Goal: Transaction & Acquisition: Purchase product/service

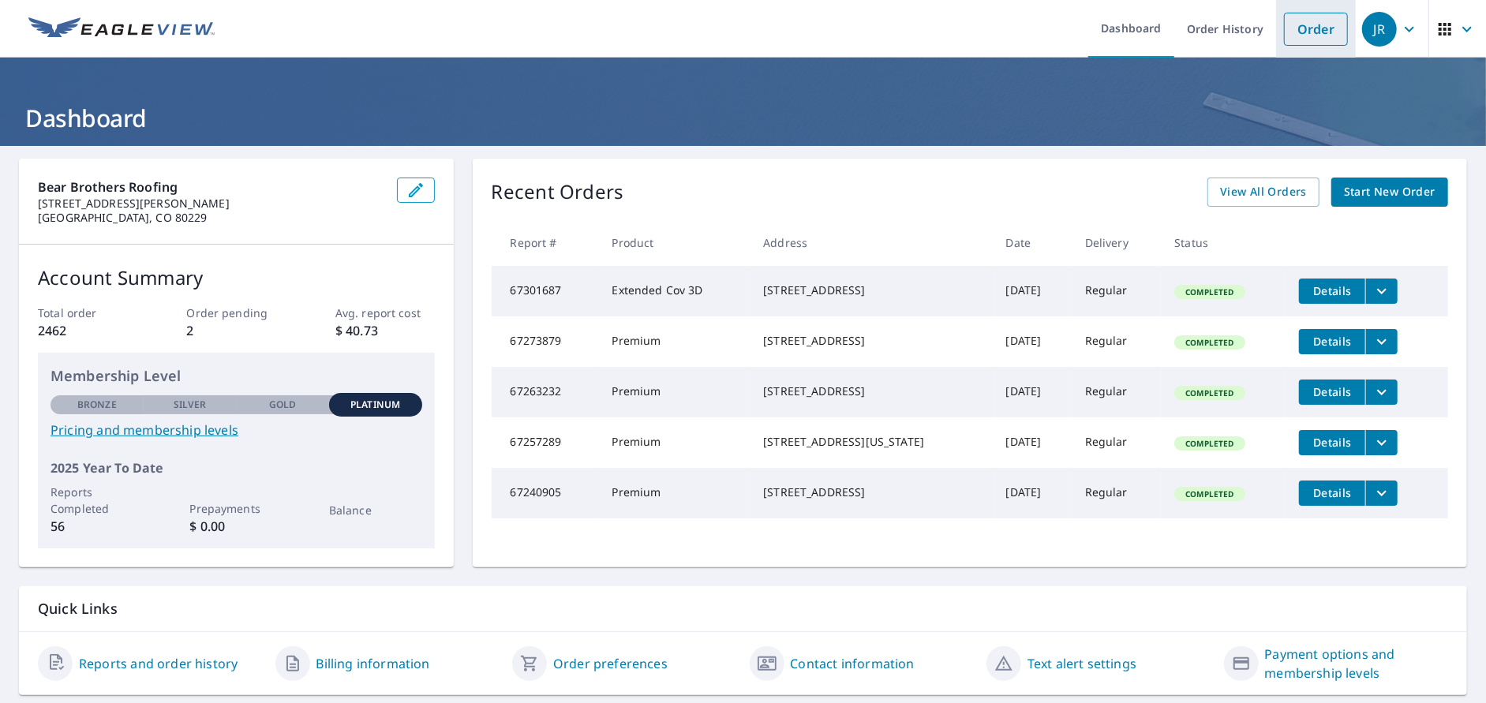
click at [1306, 23] on link "Order" at bounding box center [1316, 29] width 64 height 33
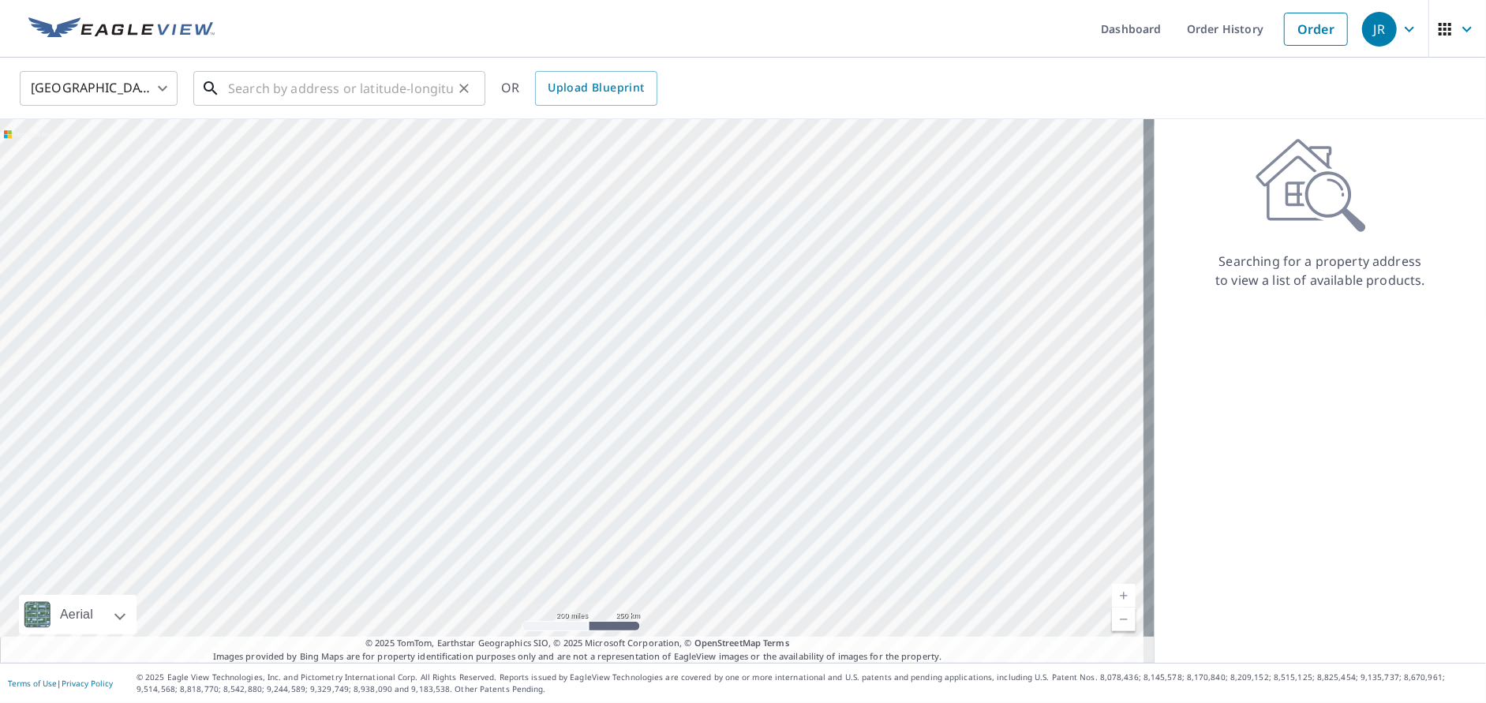
click at [309, 84] on input "text" at bounding box center [340, 88] width 225 height 44
click at [377, 90] on input "text" at bounding box center [340, 88] width 225 height 44
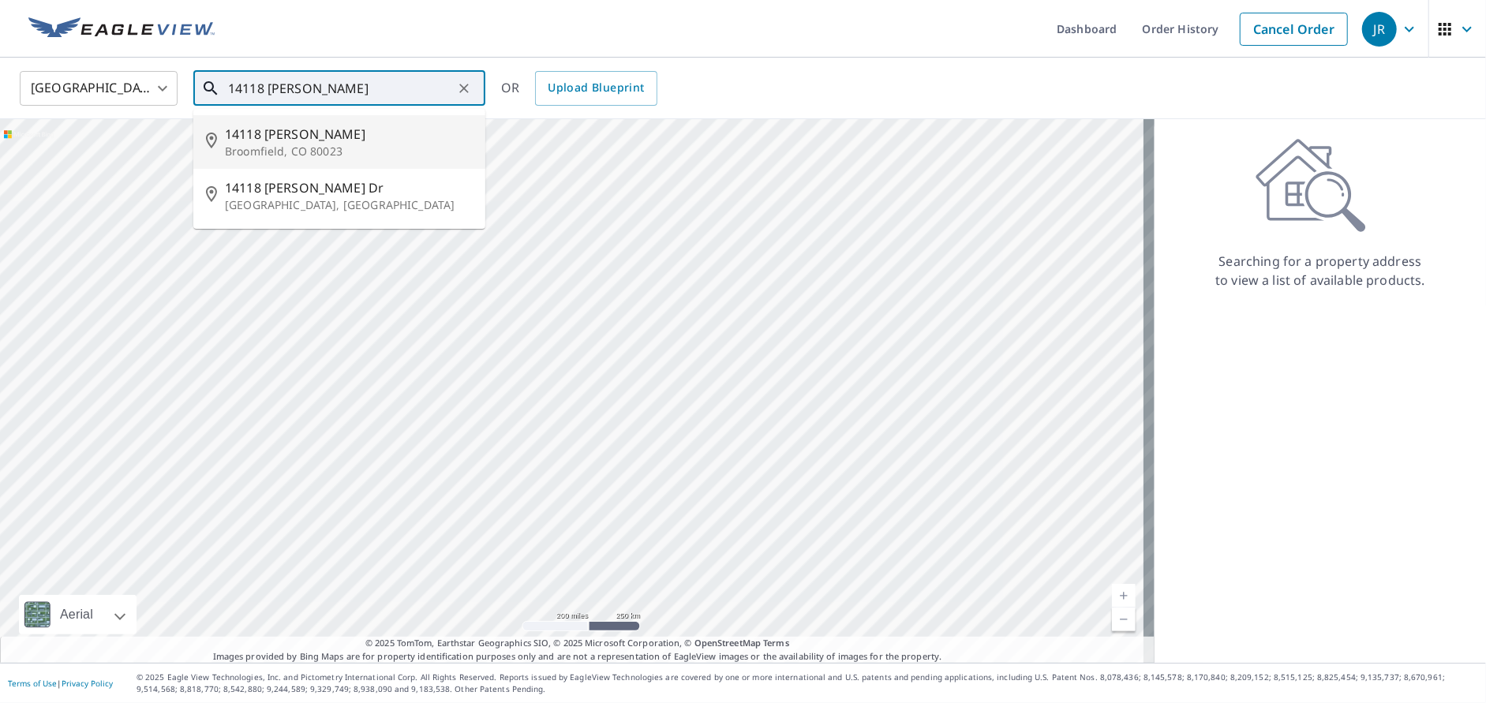
click at [317, 144] on p "Broomfield, CO 80023" at bounding box center [349, 152] width 248 height 16
type input "[STREET_ADDRESS][PERSON_NAME]"
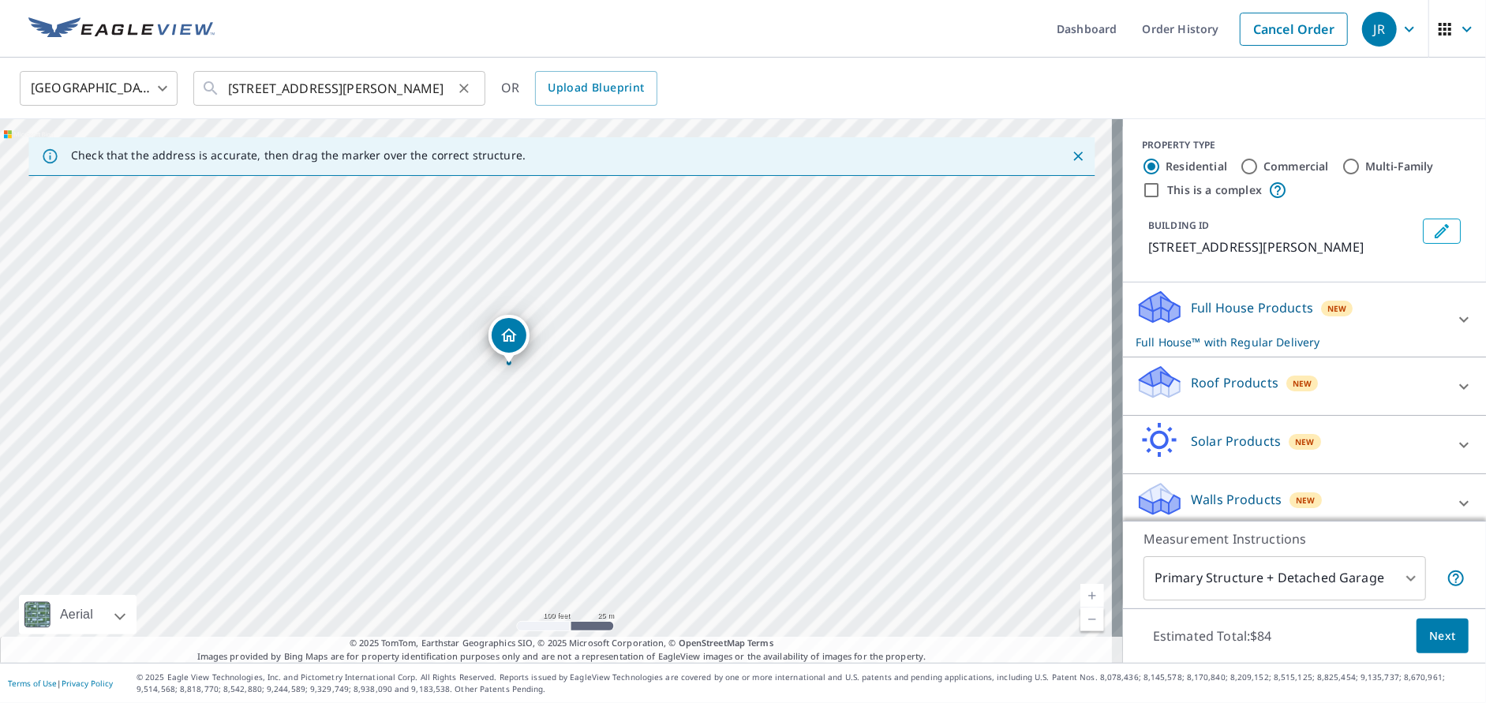
drag, startPoint x: 227, startPoint y: 87, endPoint x: 445, endPoint y: 81, distance: 218.7
click at [445, 81] on div "[STREET_ADDRESS][PERSON_NAME] ​" at bounding box center [339, 88] width 292 height 35
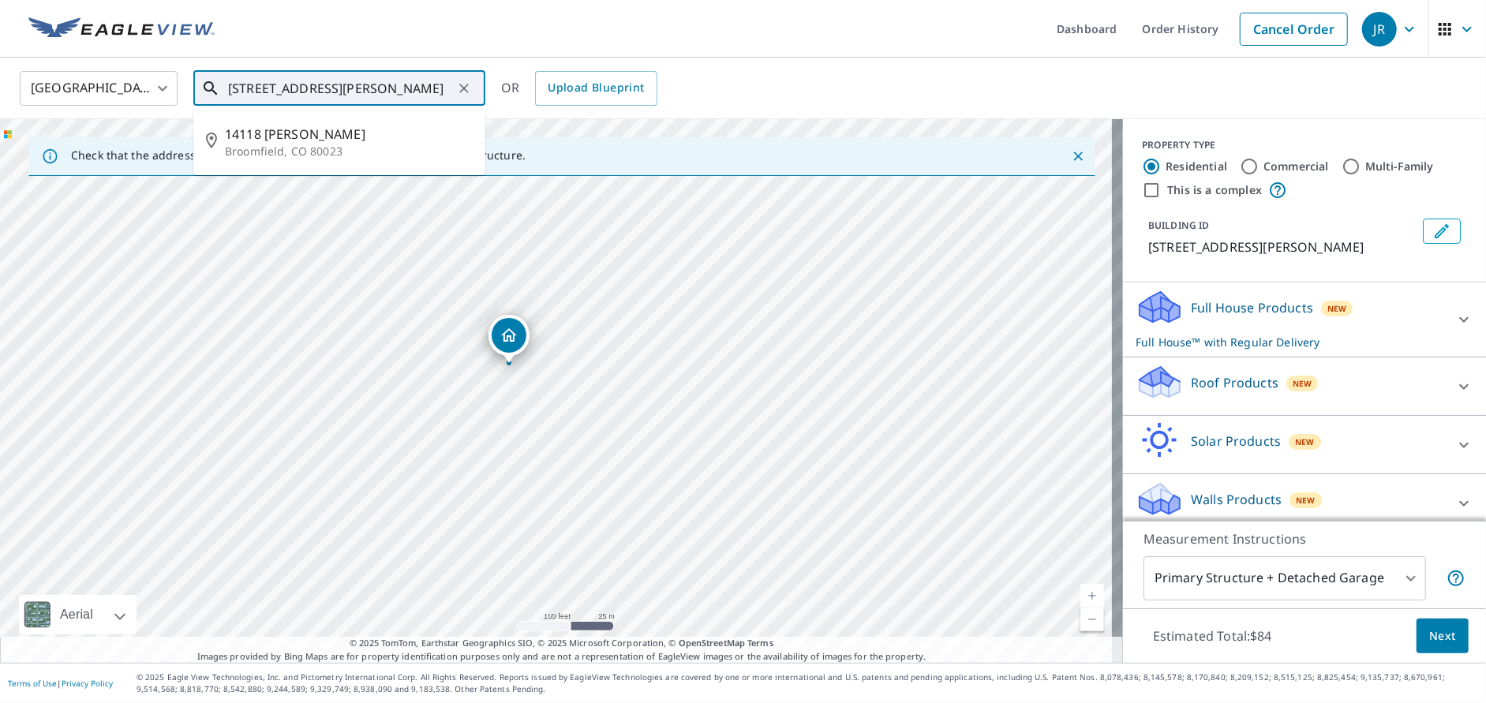
scroll to position [0, 20]
drag, startPoint x: 230, startPoint y: 86, endPoint x: 482, endPoint y: 84, distance: 251.8
click at [482, 84] on div "[STREET_ADDRESS][PERSON_NAME] ​" at bounding box center [339, 88] width 292 height 35
click at [781, 81] on div "United States [GEOGRAPHIC_DATA] ​ [STREET_ADDRESS][PERSON_NAME] ​ [STREET_ADDRE…" at bounding box center [738, 87] width 1460 height 37
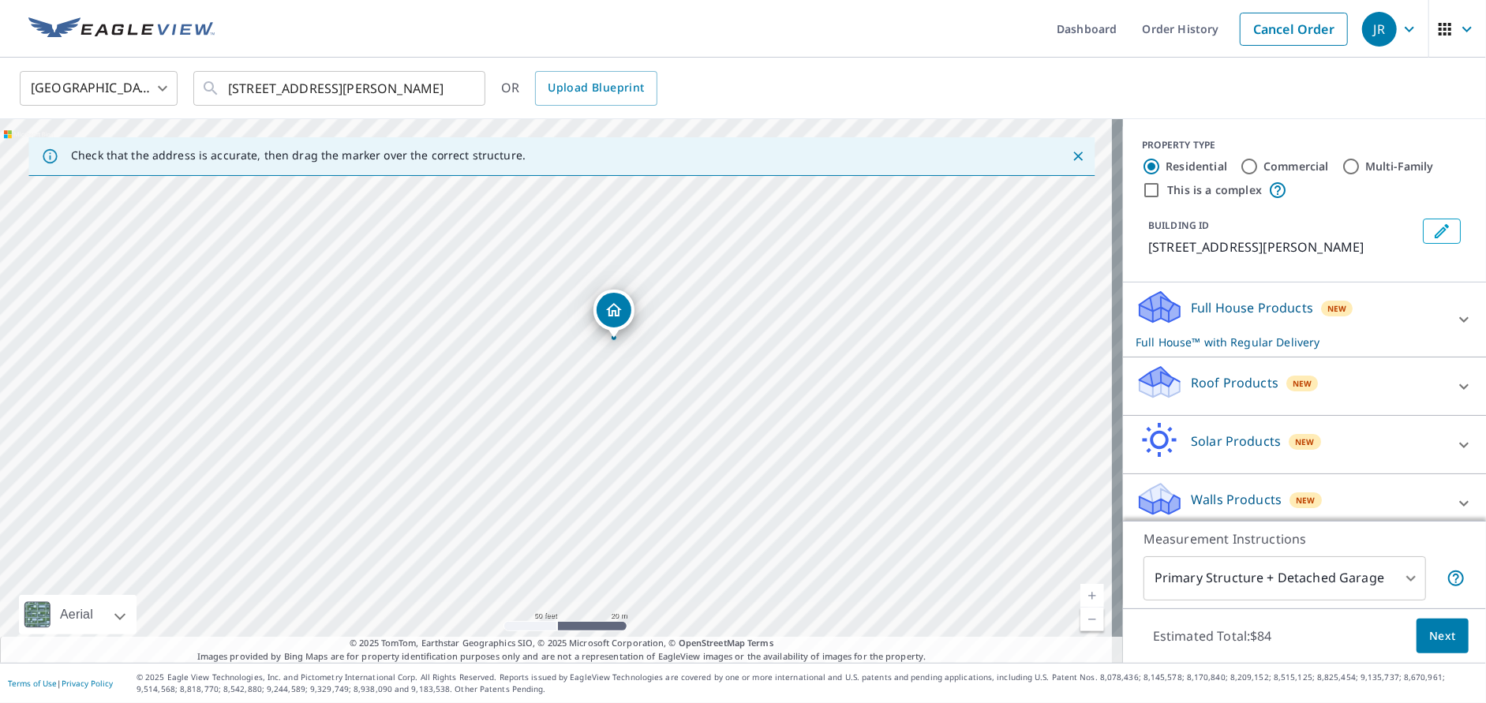
drag, startPoint x: 614, startPoint y: 369, endPoint x: 748, endPoint y: 323, distance: 141.3
click at [748, 323] on div "[STREET_ADDRESS][PERSON_NAME]" at bounding box center [561, 391] width 1123 height 544
click at [1455, 380] on icon at bounding box center [1464, 386] width 19 height 19
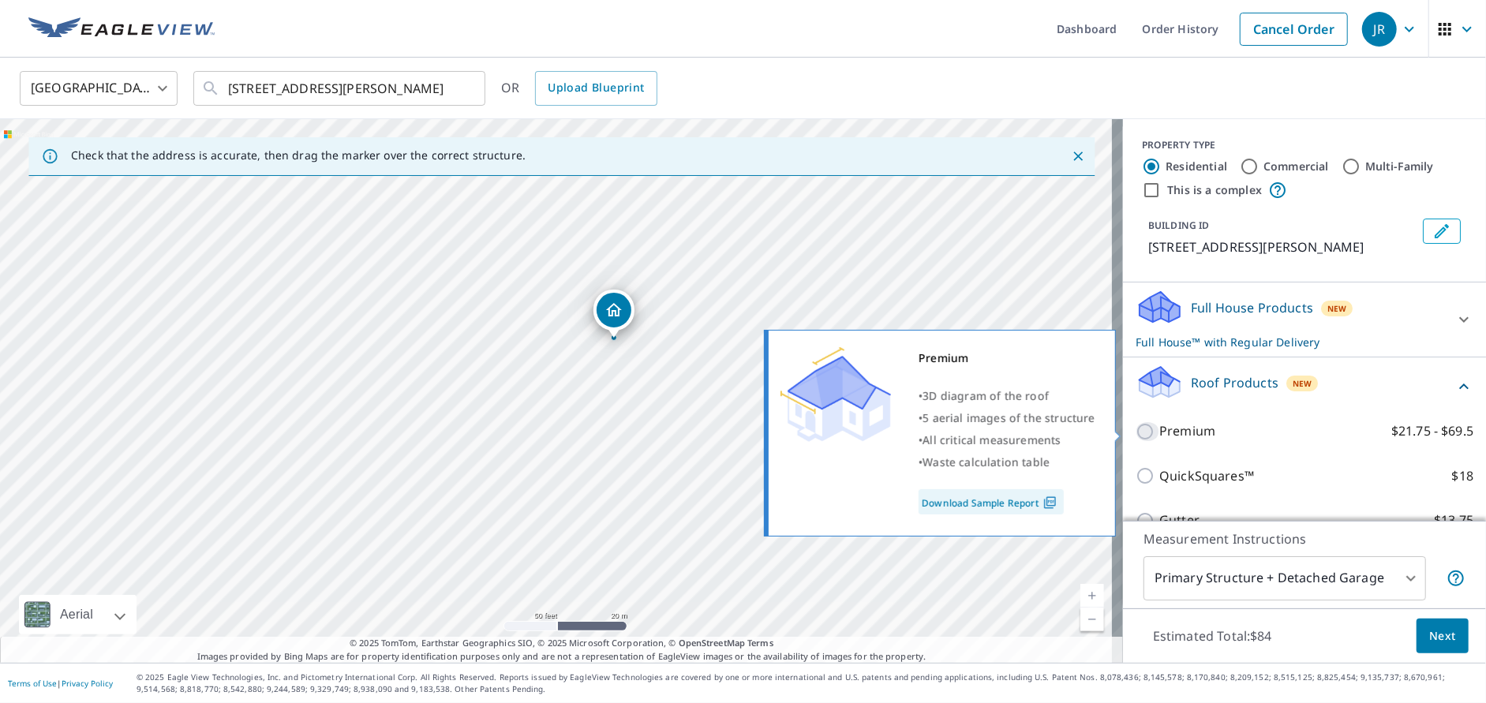
click at [1136, 425] on input "Premium $21.75 - $69.5" at bounding box center [1148, 431] width 24 height 19
checkbox input "true"
checkbox input "false"
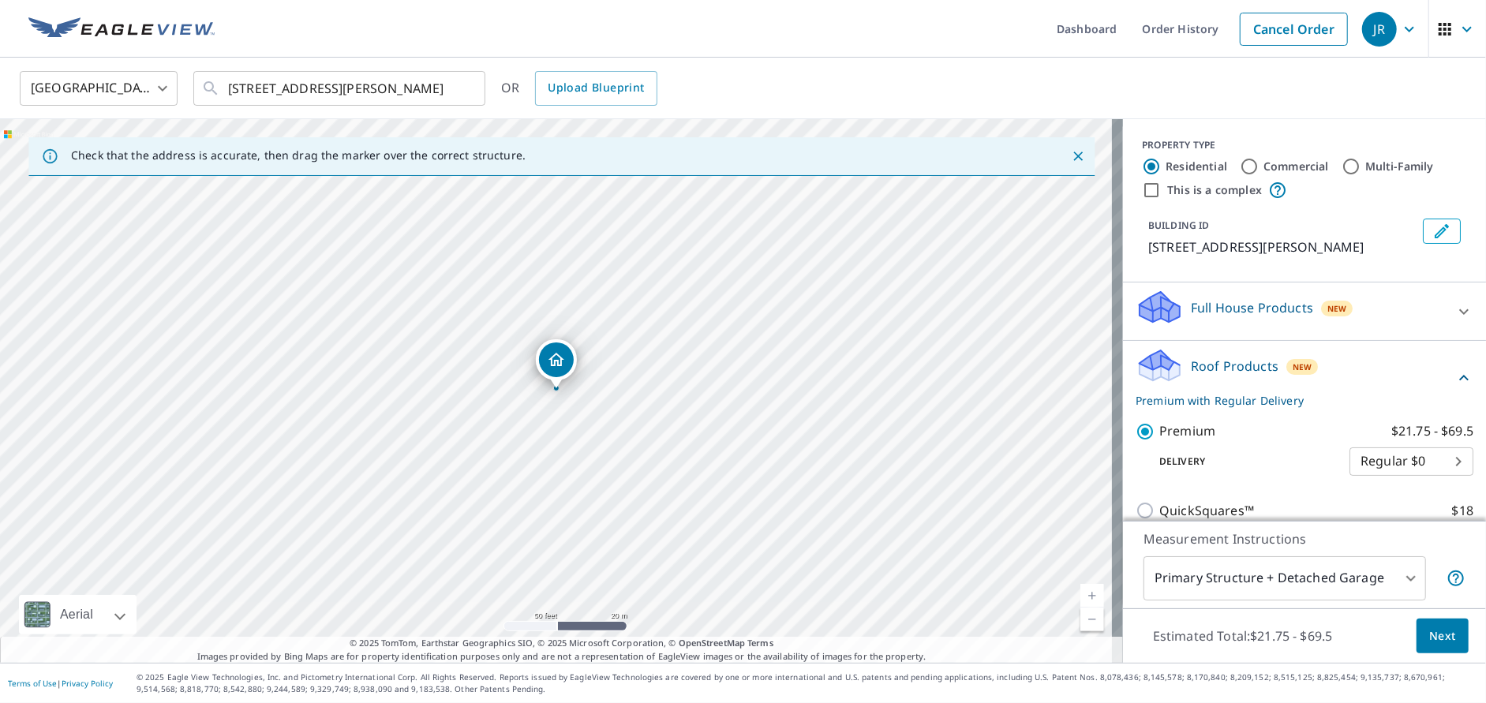
click at [1455, 370] on icon at bounding box center [1464, 378] width 19 height 19
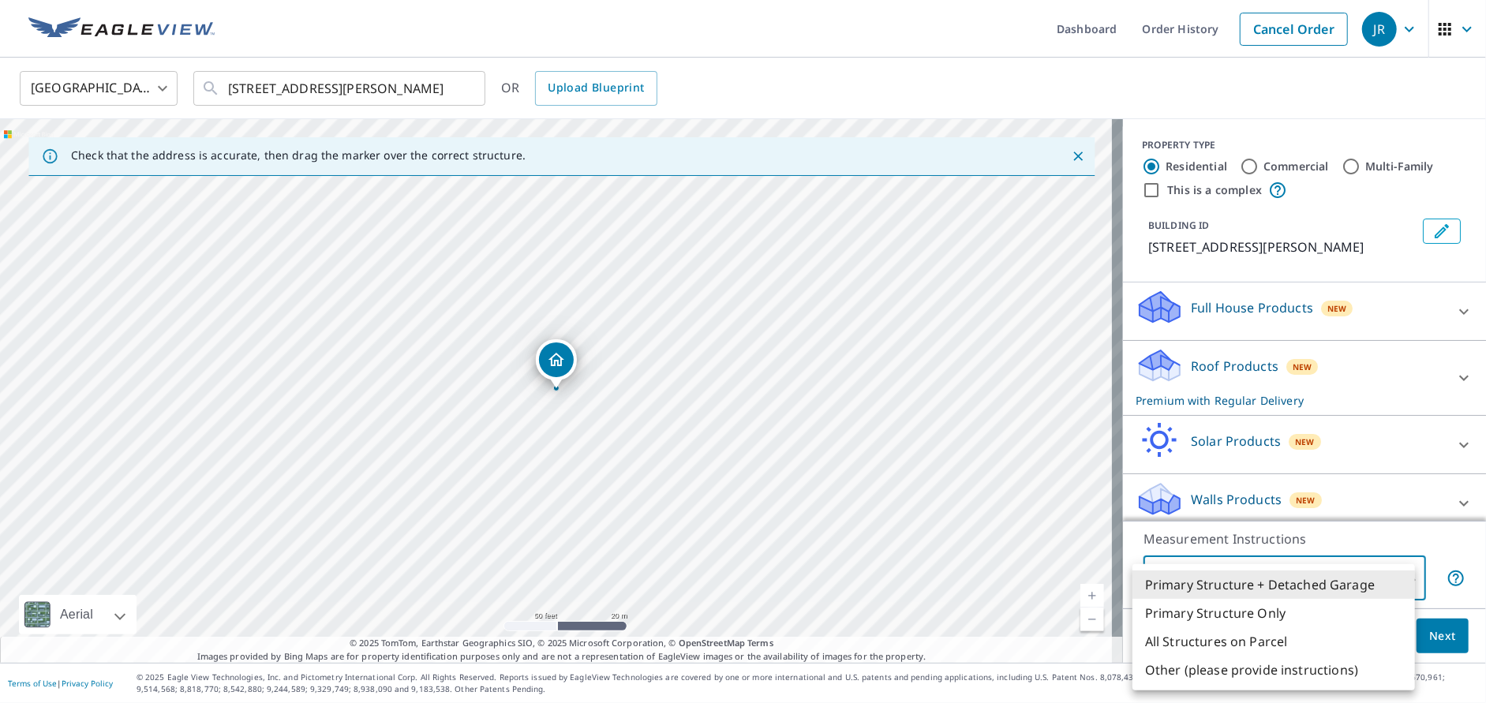
click at [1400, 572] on body "[PERSON_NAME] Dashboard Order History Cancel Order JR United States US ​ [STREE…" at bounding box center [743, 351] width 1486 height 703
click at [1297, 617] on li "Primary Structure Only" at bounding box center [1274, 613] width 283 height 28
type input "2"
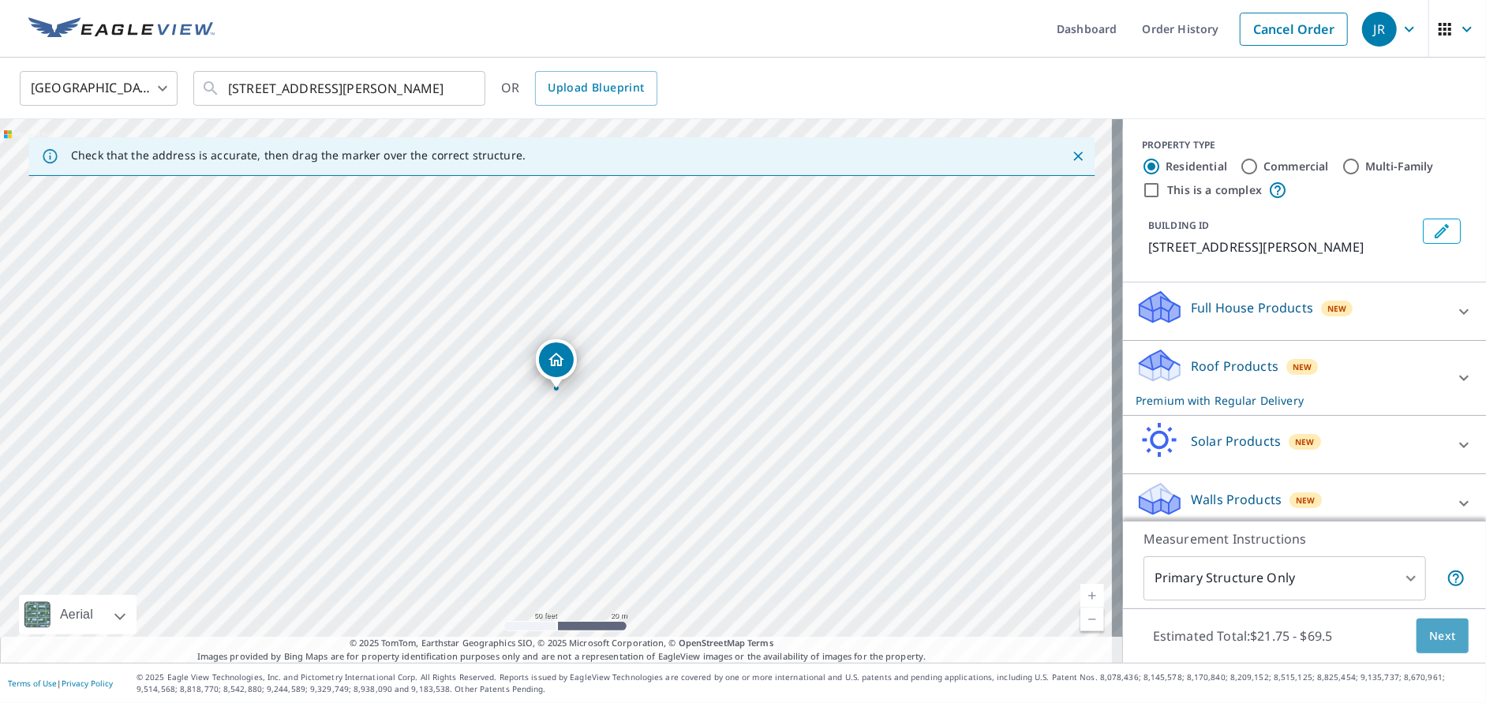
click at [1430, 627] on span "Next" at bounding box center [1443, 637] width 27 height 20
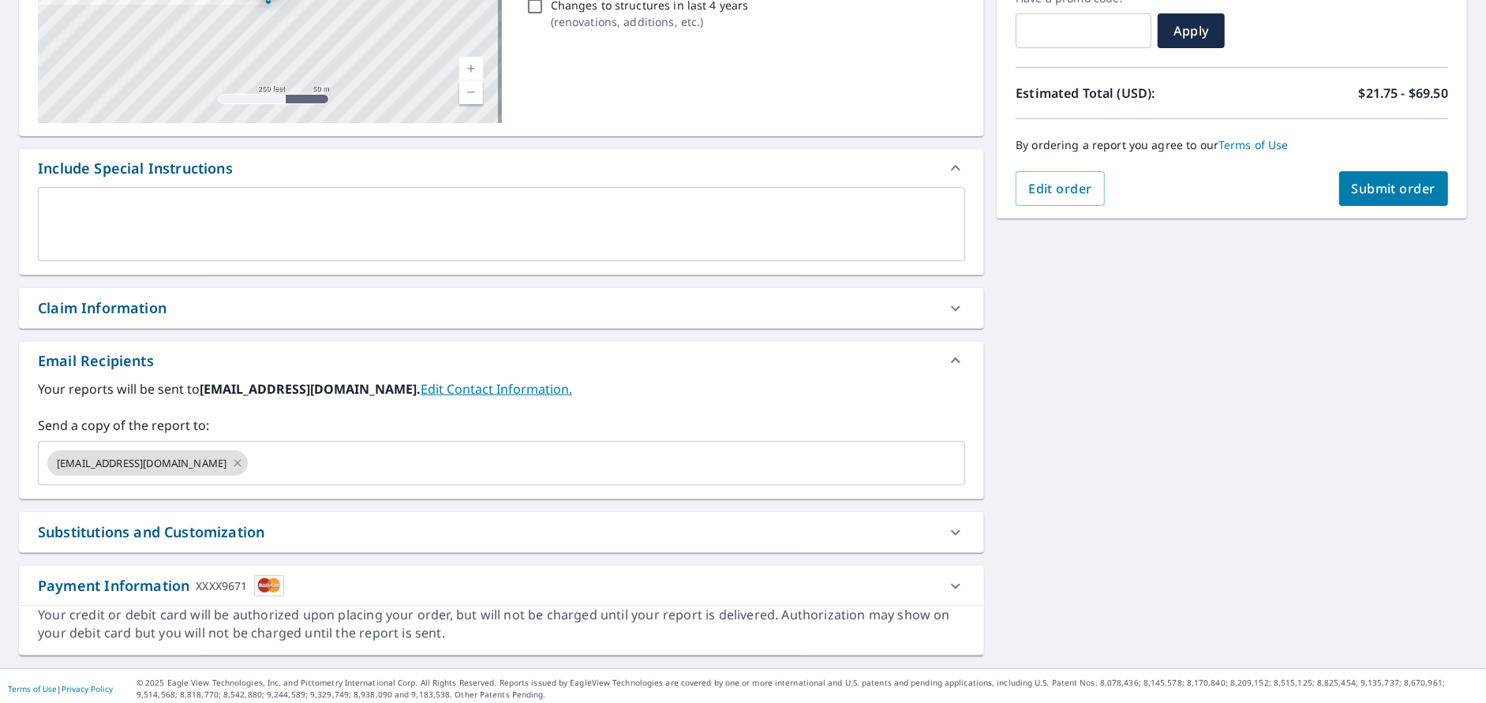
scroll to position [289, 0]
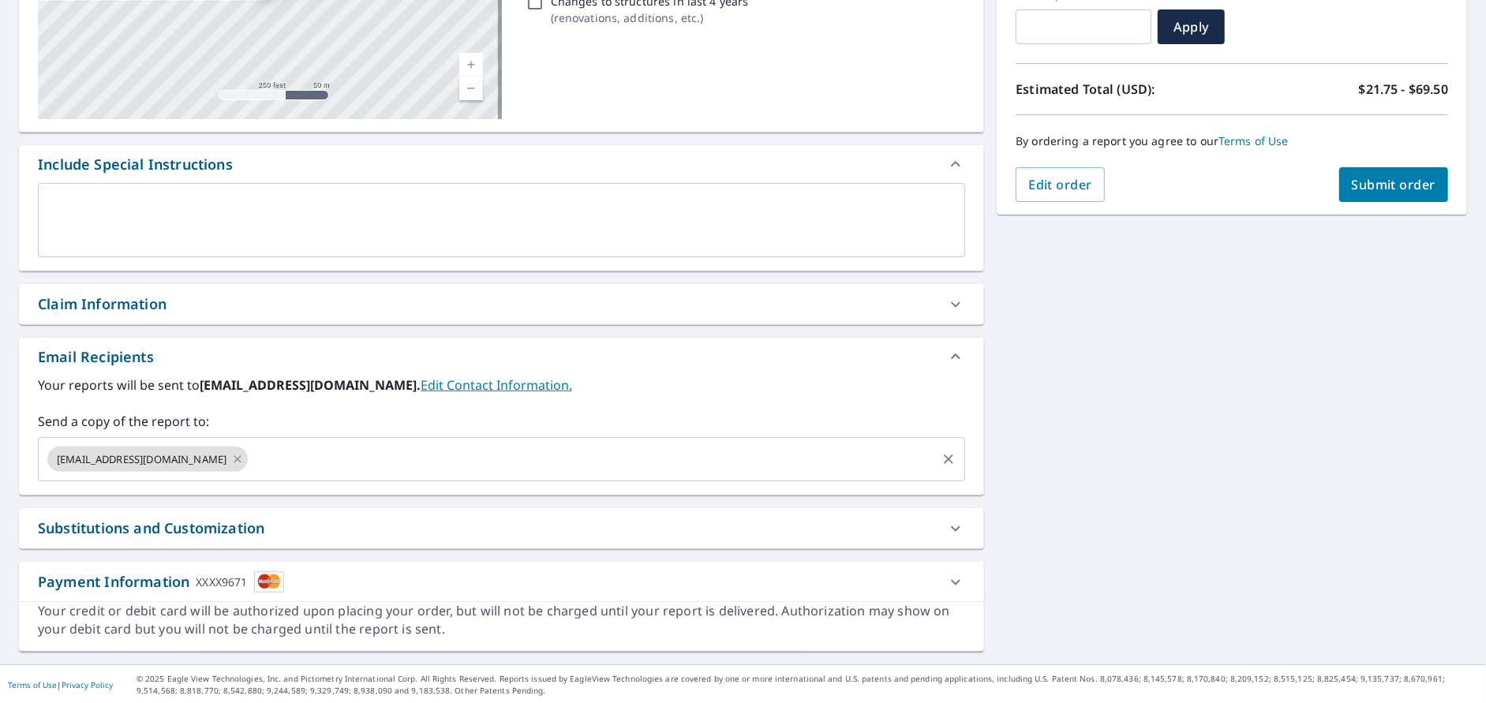
click at [166, 453] on span "[EMAIL_ADDRESS][DOMAIN_NAME]" at bounding box center [141, 459] width 189 height 15
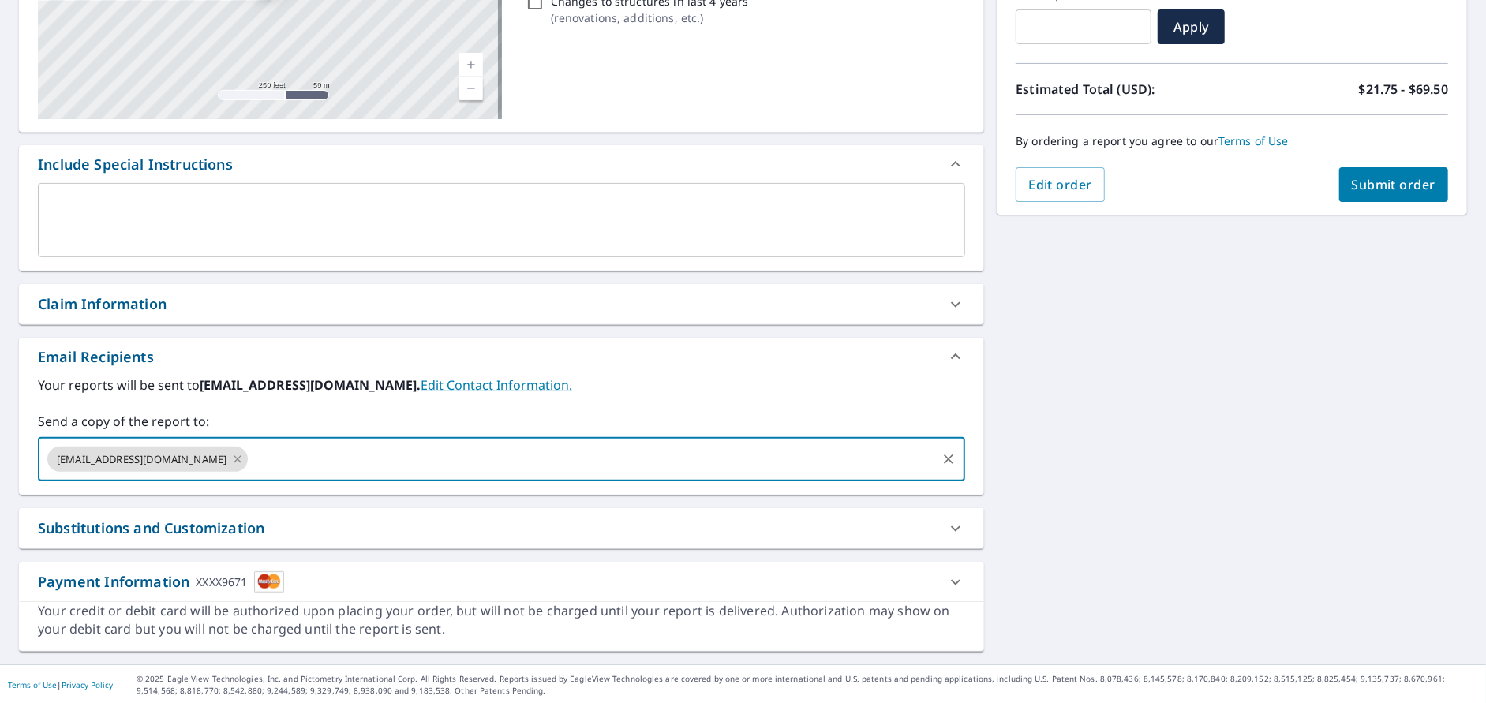
click at [244, 459] on icon at bounding box center [237, 459] width 13 height 17
click at [244, 459] on input "text" at bounding box center [490, 459] width 890 height 30
type input "[PERSON_NAME][EMAIL_ADDRESS][DOMAIN_NAME]"
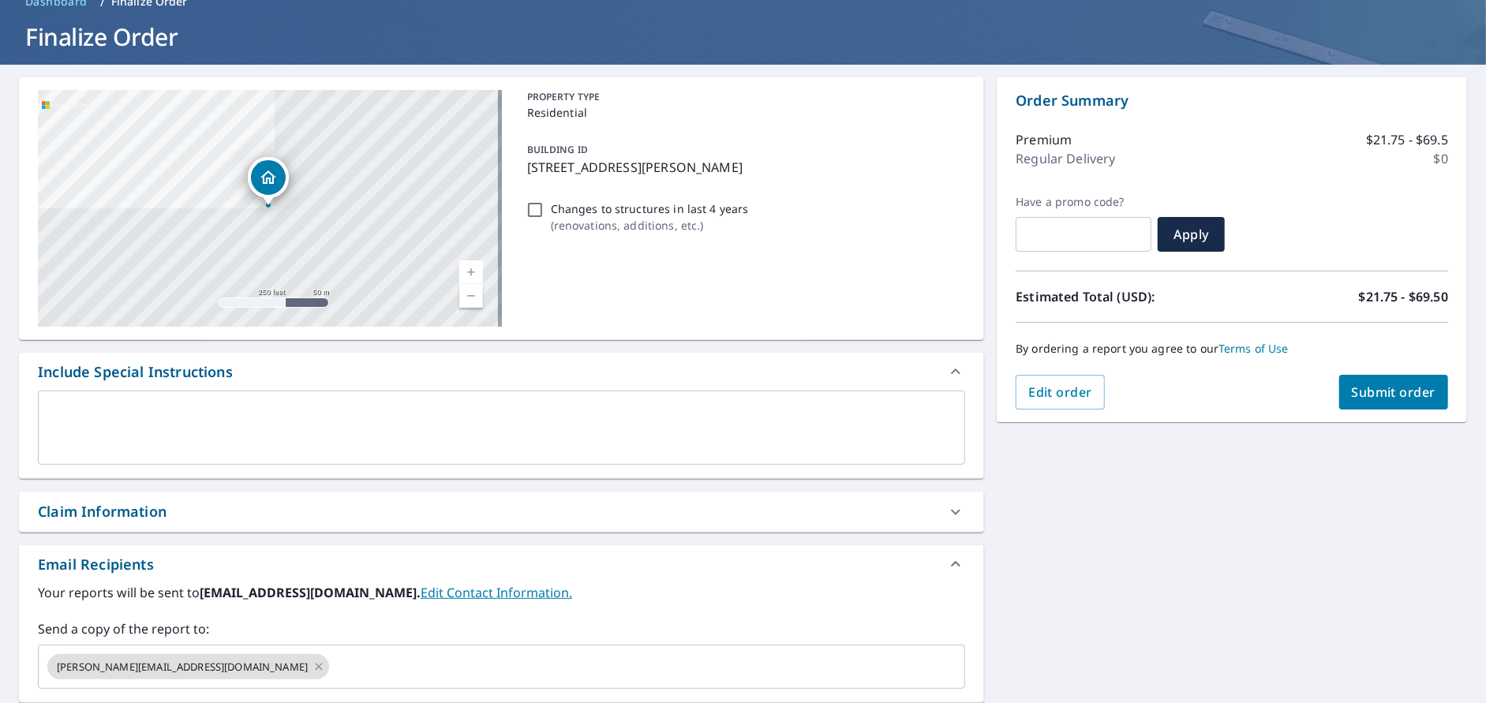
scroll to position [0, 0]
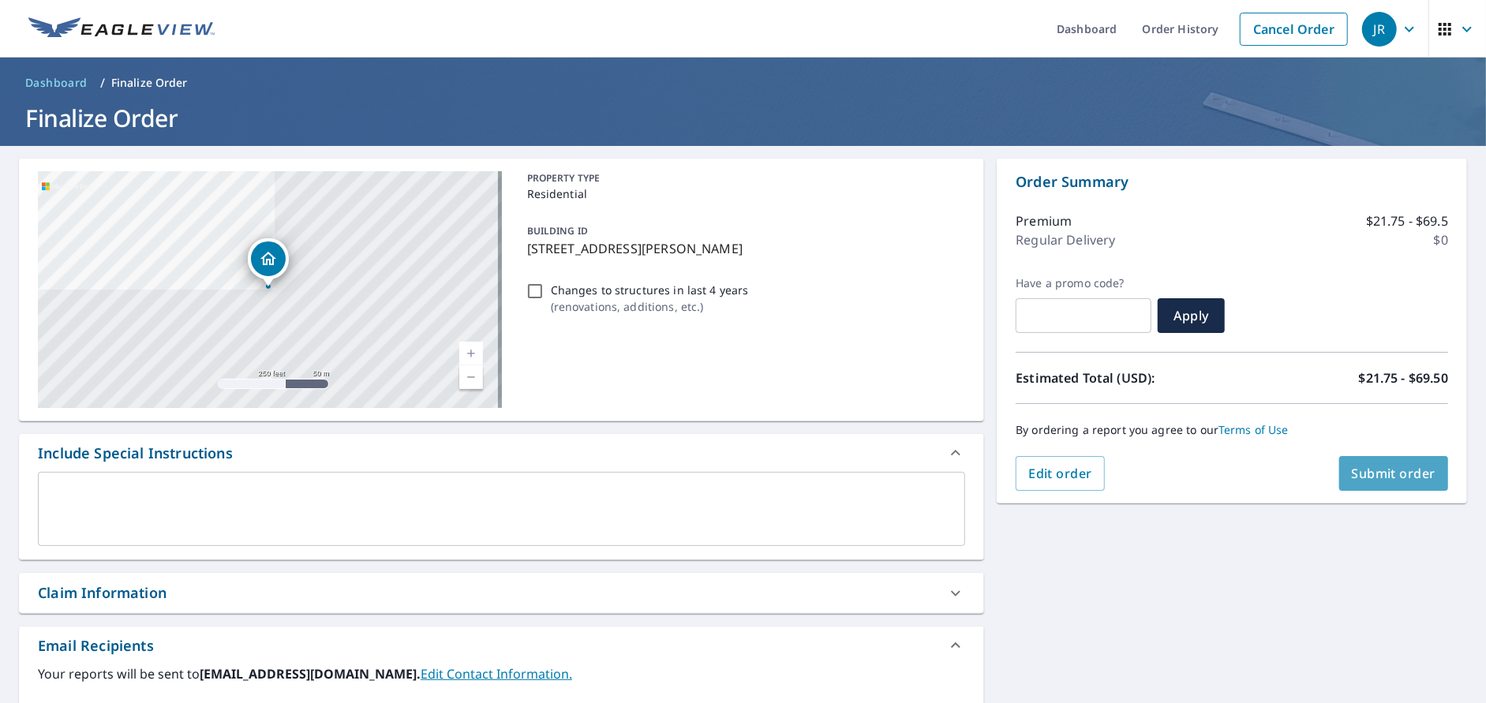
click at [1403, 472] on span "Submit order" at bounding box center [1394, 473] width 84 height 17
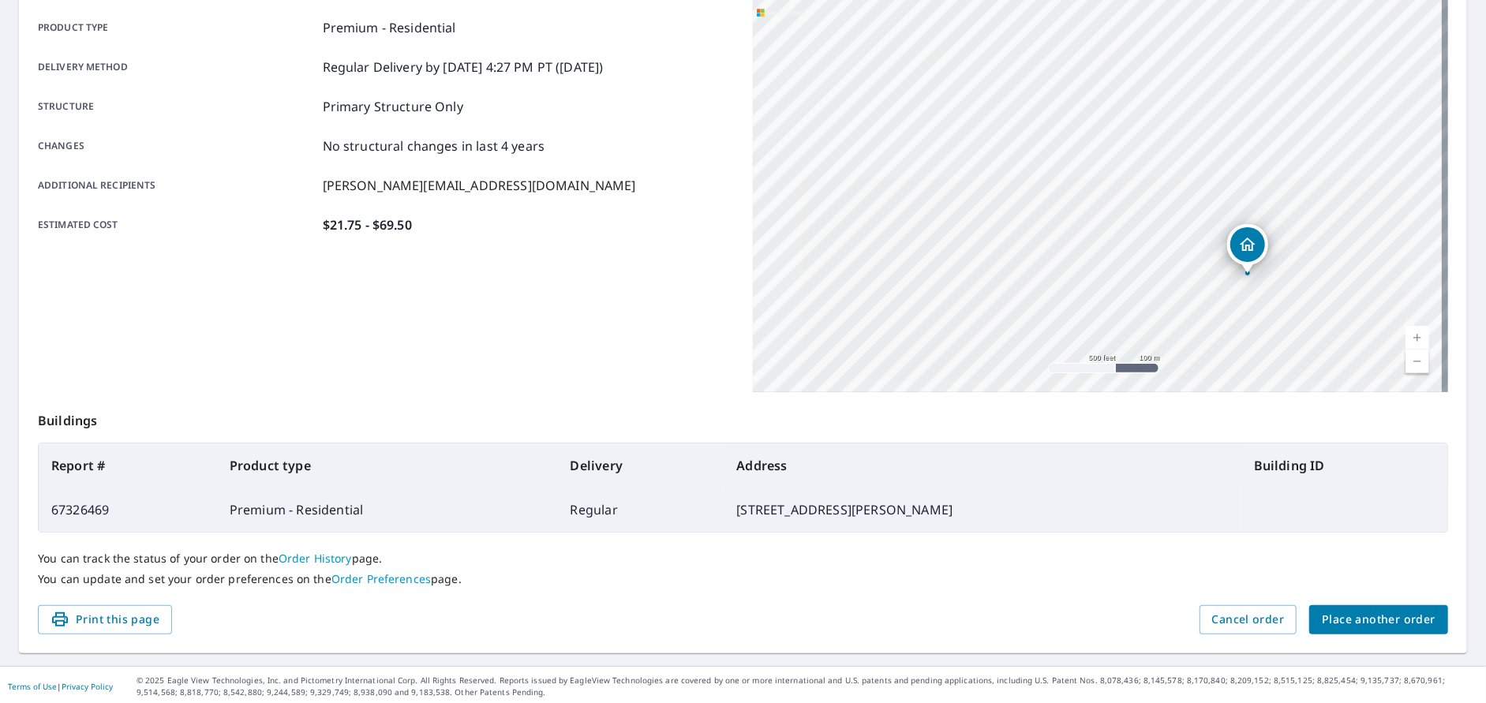
scroll to position [225, 0]
